Goal: Navigation & Orientation: Find specific page/section

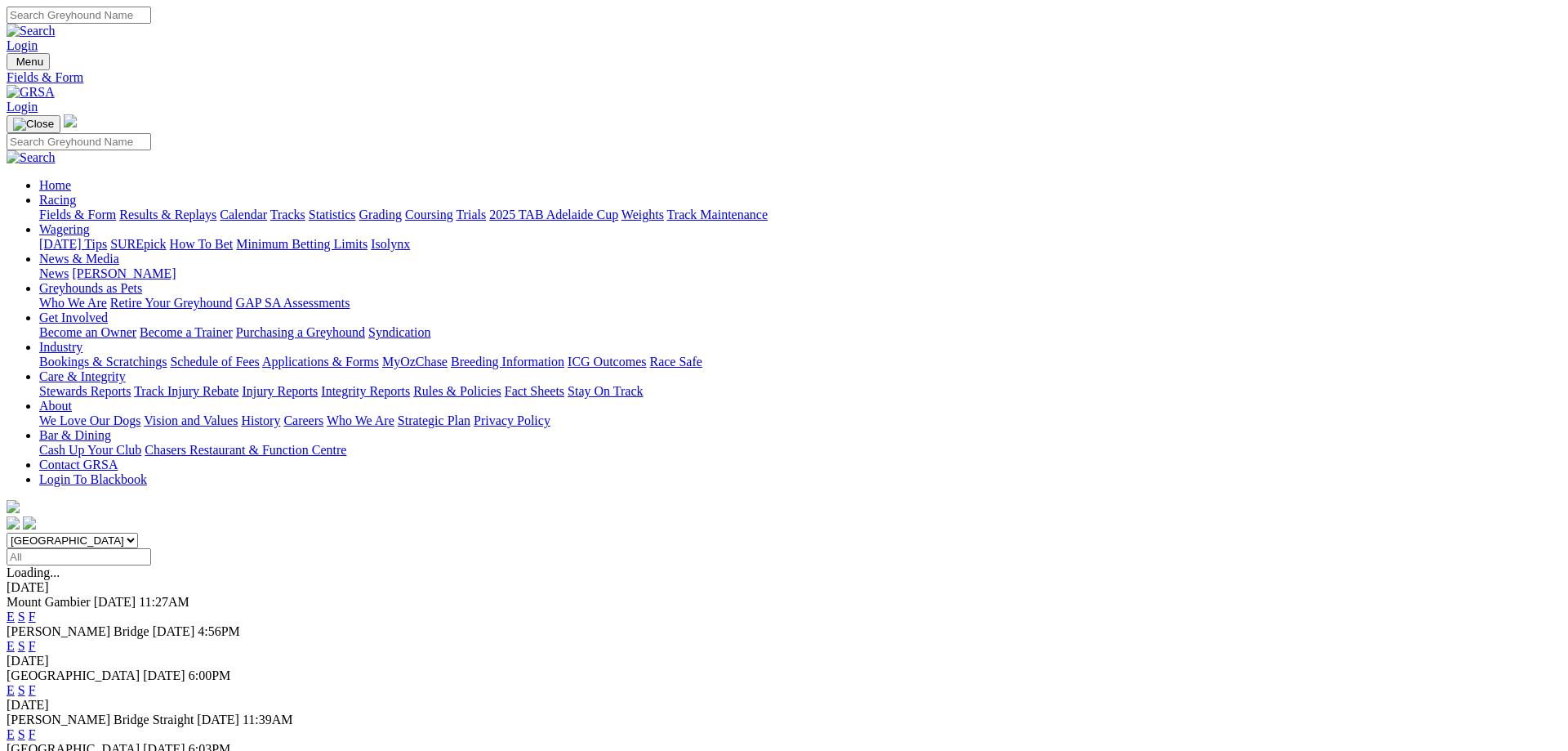
click at [36, 727] on link "F" at bounding box center [31, 734] width 7 height 14
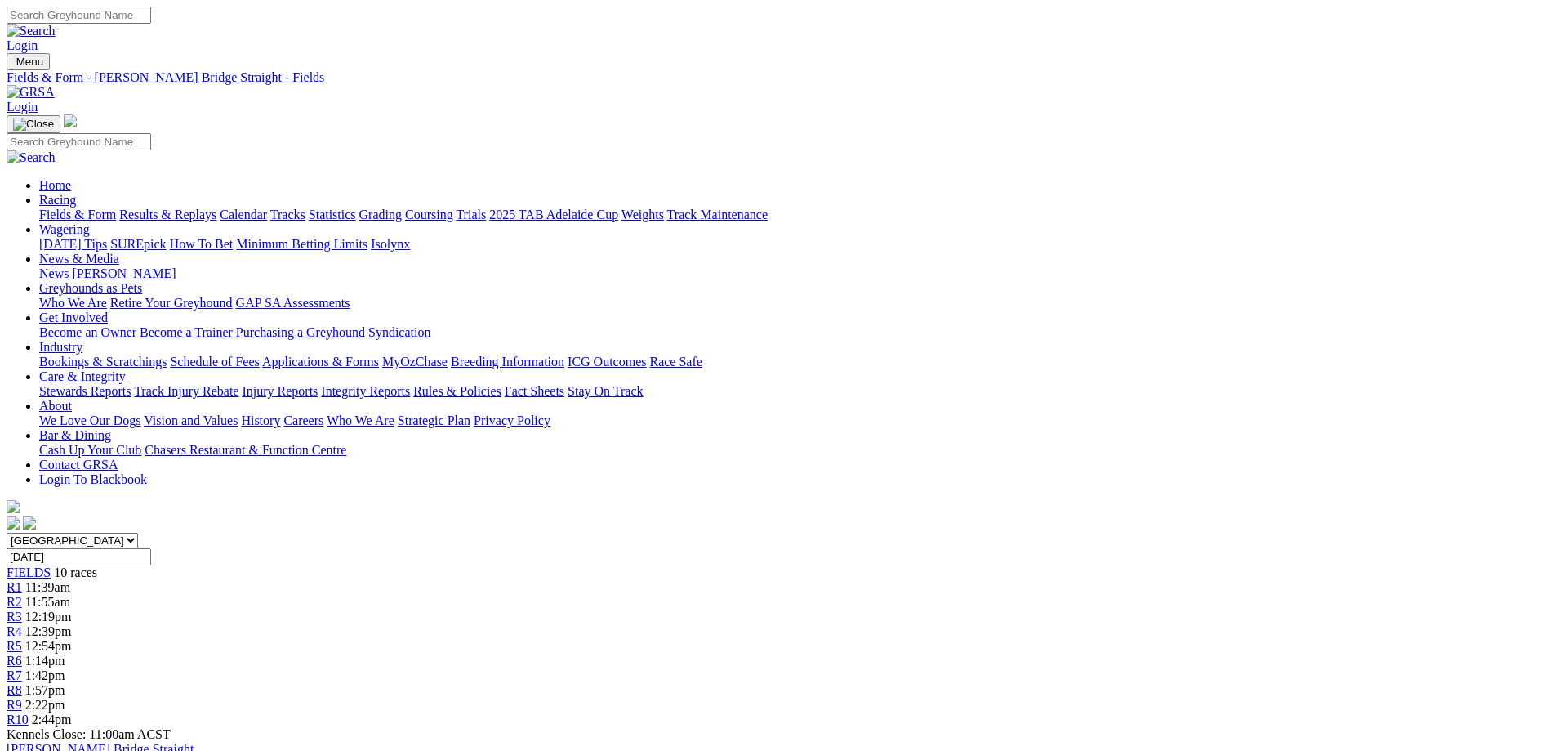
click at [453, 207] on link "Coursing" at bounding box center [429, 214] width 48 height 14
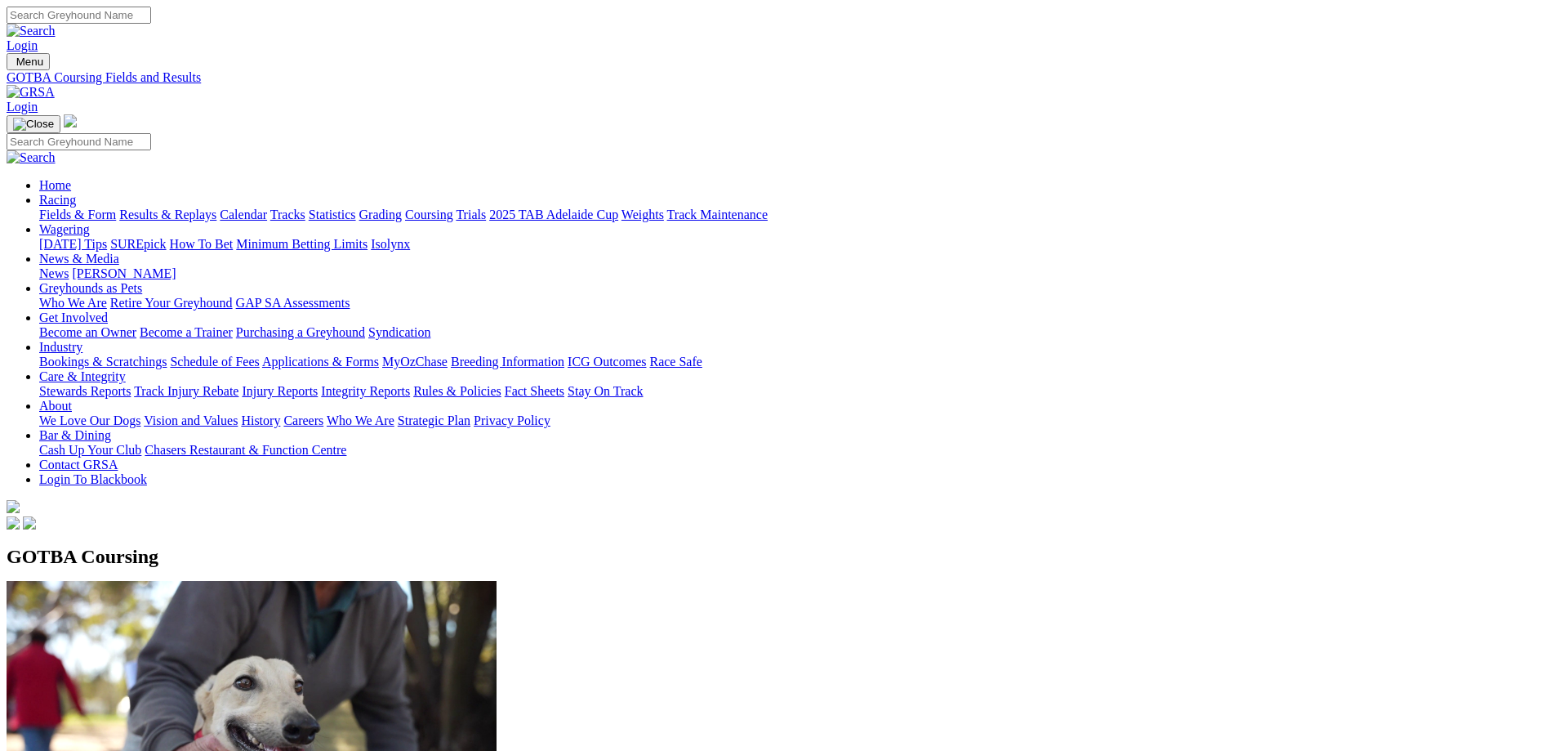
click at [267, 207] on link "Calendar" at bounding box center [243, 214] width 47 height 14
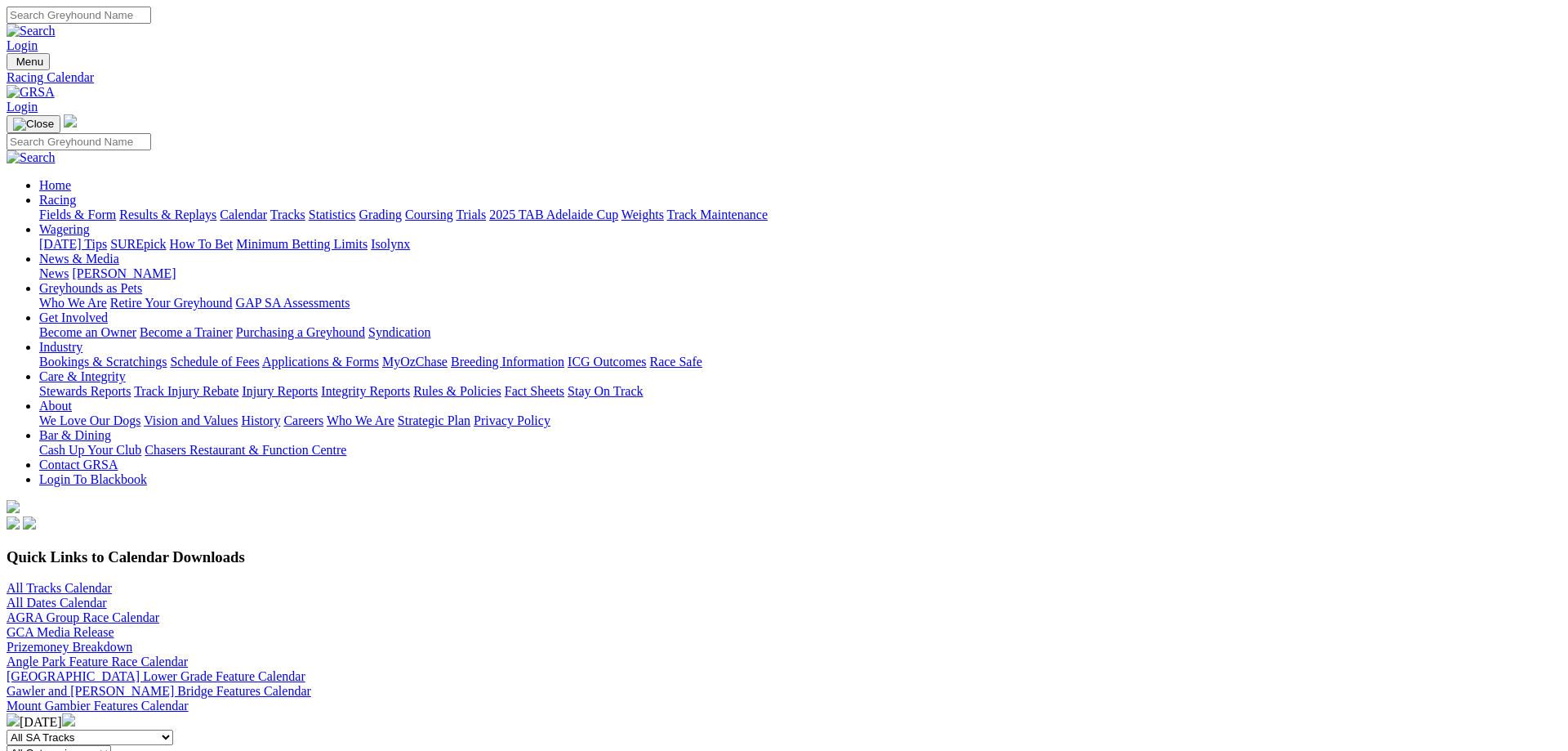
click at [112, 581] on link "All Tracks Calendar" at bounding box center [59, 588] width 105 height 14
